Goal: Task Accomplishment & Management: Complete application form

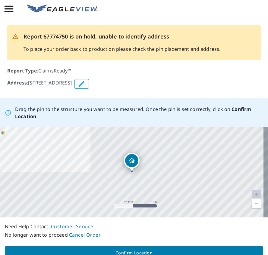
click at [10, 183] on div "[STREET_ADDRESS]" at bounding box center [134, 172] width 268 height 90
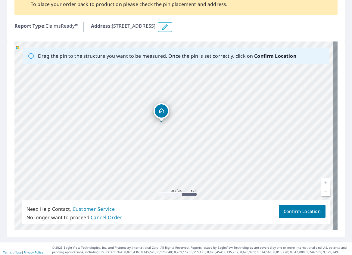
scroll to position [60, 0]
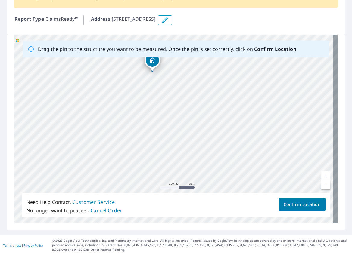
drag, startPoint x: 232, startPoint y: 156, endPoint x: 201, endPoint y: 169, distance: 33.4
click at [201, 169] on div "[STREET_ADDRESS]" at bounding box center [175, 129] width 323 height 189
drag, startPoint x: 189, startPoint y: 138, endPoint x: 181, endPoint y: 137, distance: 7.5
click at [181, 137] on div "[STREET_ADDRESS]" at bounding box center [175, 129] width 323 height 189
drag, startPoint x: 162, startPoint y: 126, endPoint x: 210, endPoint y: 120, distance: 47.9
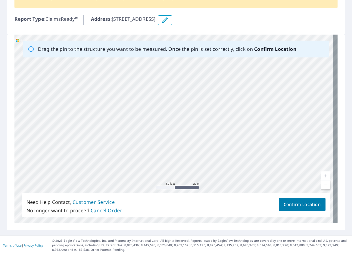
click at [210, 120] on div "[STREET_ADDRESS]" at bounding box center [175, 129] width 323 height 189
click at [182, 117] on div "[STREET_ADDRESS]" at bounding box center [175, 129] width 323 height 189
drag, startPoint x: 159, startPoint y: 84, endPoint x: 159, endPoint y: 95, distance: 11.4
click at [159, 95] on div "[STREET_ADDRESS]" at bounding box center [175, 129] width 323 height 189
drag, startPoint x: 185, startPoint y: 169, endPoint x: 180, endPoint y: 103, distance: 66.1
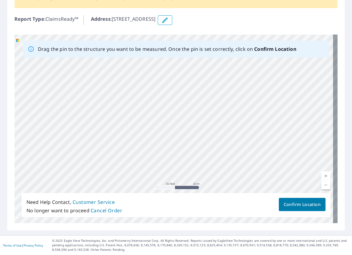
click at [180, 103] on div "[STREET_ADDRESS]" at bounding box center [175, 129] width 323 height 189
drag, startPoint x: 184, startPoint y: 163, endPoint x: 191, endPoint y: 78, distance: 85.1
click at [191, 78] on div "[STREET_ADDRESS]" at bounding box center [175, 129] width 323 height 189
drag, startPoint x: 308, startPoint y: 116, endPoint x: 80, endPoint y: 115, distance: 228.1
click at [80, 115] on div "[STREET_ADDRESS]" at bounding box center [175, 129] width 323 height 189
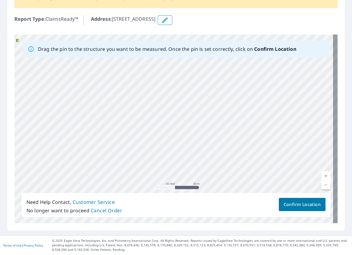
drag, startPoint x: 298, startPoint y: 125, endPoint x: 195, endPoint y: 103, distance: 105.6
click at [195, 103] on div "[STREET_ADDRESS]" at bounding box center [175, 129] width 323 height 189
drag, startPoint x: 254, startPoint y: 190, endPoint x: 255, endPoint y: 88, distance: 102.0
click at [255, 88] on div "[STREET_ADDRESS]" at bounding box center [175, 129] width 323 height 189
drag, startPoint x: 261, startPoint y: 166, endPoint x: 257, endPoint y: 106, distance: 60.6
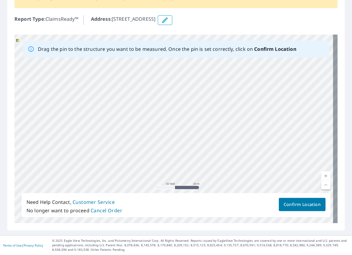
click at [257, 106] on div "[STREET_ADDRESS]" at bounding box center [175, 129] width 323 height 189
drag, startPoint x: 99, startPoint y: 123, endPoint x: 212, endPoint y: 105, distance: 114.2
click at [212, 105] on div "[STREET_ADDRESS]" at bounding box center [175, 129] width 323 height 189
drag, startPoint x: 105, startPoint y: 141, endPoint x: 165, endPoint y: 141, distance: 60.2
click at [165, 141] on div "[STREET_ADDRESS]" at bounding box center [175, 129] width 323 height 189
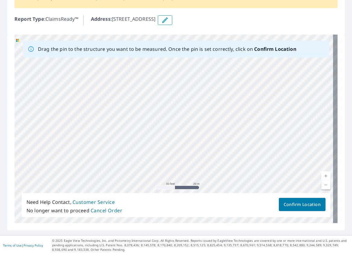
drag, startPoint x: 100, startPoint y: 129, endPoint x: 270, endPoint y: 159, distance: 172.9
click at [267, 159] on div "[STREET_ADDRESS]" at bounding box center [175, 129] width 323 height 189
drag, startPoint x: 57, startPoint y: 156, endPoint x: 219, endPoint y: 103, distance: 170.0
click at [219, 103] on div "[STREET_ADDRESS]" at bounding box center [175, 129] width 323 height 189
drag, startPoint x: 119, startPoint y: 109, endPoint x: 182, endPoint y: 109, distance: 63.8
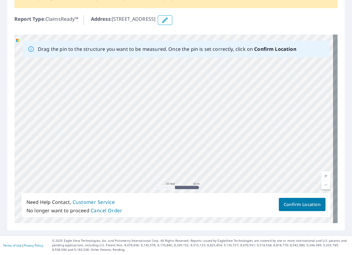
click at [182, 109] on div "[STREET_ADDRESS]" at bounding box center [175, 129] width 323 height 189
drag, startPoint x: 205, startPoint y: 132, endPoint x: 280, endPoint y: 137, distance: 75.1
click at [267, 137] on div "[STREET_ADDRESS]" at bounding box center [175, 129] width 323 height 189
drag, startPoint x: 62, startPoint y: 124, endPoint x: 182, endPoint y: 144, distance: 121.6
click at [182, 144] on div "[STREET_ADDRESS]" at bounding box center [175, 129] width 323 height 189
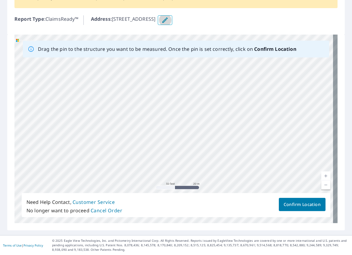
click at [169, 20] on icon "button" at bounding box center [164, 20] width 7 height 7
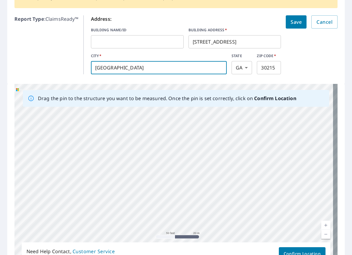
drag, startPoint x: 113, startPoint y: 67, endPoint x: 141, endPoint y: 68, distance: 27.1
click at [140, 68] on input "[GEOGRAPHIC_DATA]" at bounding box center [159, 67] width 136 height 17
type input "Fayette"
click at [239, 70] on body "JJ JJ Dashboard Order History JJ Report 67774750 is on hold, unable to identify…" at bounding box center [176, 127] width 352 height 255
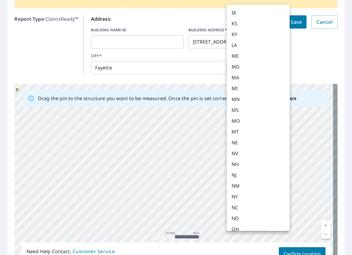
scroll to position [181, 0]
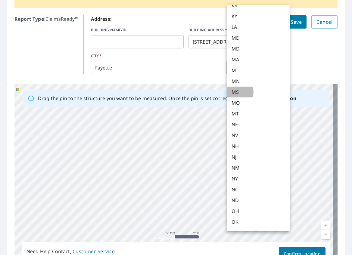
click at [239, 92] on li "MS" at bounding box center [258, 92] width 63 height 11
type input "MS"
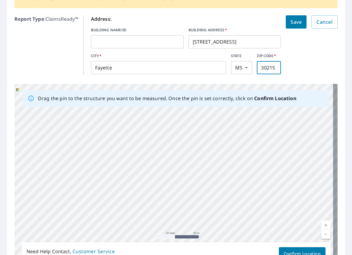
drag, startPoint x: 271, startPoint y: 67, endPoint x: 246, endPoint y: 69, distance: 24.8
click at [246, 69] on div "CITY   * Fayette ​ STATE [US_STATE] MS ​ ZIP CODE   * 30215 ​" at bounding box center [186, 63] width 190 height 21
click at [49, 54] on p "Report Type : ClaimsReady™" at bounding box center [46, 44] width 64 height 59
click at [27, 57] on p "Report Type : ClaimsReady™" at bounding box center [46, 44] width 64 height 59
click at [263, 67] on input "39069" at bounding box center [269, 67] width 24 height 17
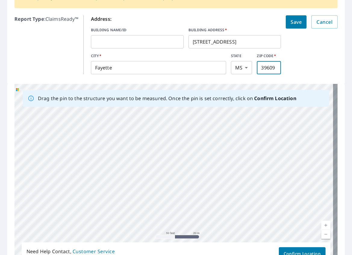
type input "39609"
click at [267, 22] on span "Save" at bounding box center [295, 22] width 11 height 8
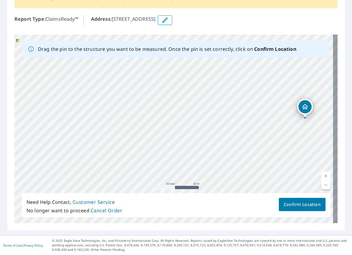
drag, startPoint x: 95, startPoint y: 147, endPoint x: 227, endPoint y: 137, distance: 131.6
click at [227, 137] on div "[STREET_ADDRESS]" at bounding box center [175, 129] width 323 height 189
drag, startPoint x: 93, startPoint y: 109, endPoint x: 196, endPoint y: 132, distance: 106.2
click at [196, 132] on div "[STREET_ADDRESS]" at bounding box center [175, 129] width 323 height 189
drag, startPoint x: 41, startPoint y: 125, endPoint x: 137, endPoint y: 100, distance: 99.1
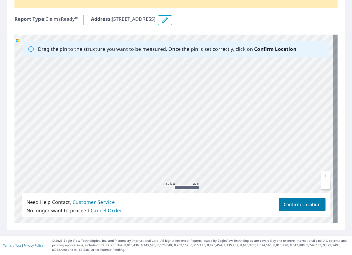
click at [137, 100] on div "[STREET_ADDRESS]" at bounding box center [175, 129] width 323 height 189
drag, startPoint x: 307, startPoint y: 111, endPoint x: 129, endPoint y: 110, distance: 178.1
click at [129, 110] on div "[STREET_ADDRESS]" at bounding box center [175, 129] width 323 height 189
drag, startPoint x: 295, startPoint y: 159, endPoint x: 245, endPoint y: 114, distance: 67.5
click at [245, 114] on div "[STREET_ADDRESS]" at bounding box center [175, 129] width 323 height 189
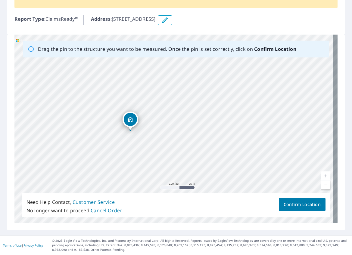
drag, startPoint x: 280, startPoint y: 136, endPoint x: 184, endPoint y: 188, distance: 109.6
click at [184, 188] on div "[STREET_ADDRESS]" at bounding box center [175, 129] width 323 height 189
